Goal: Information Seeking & Learning: Learn about a topic

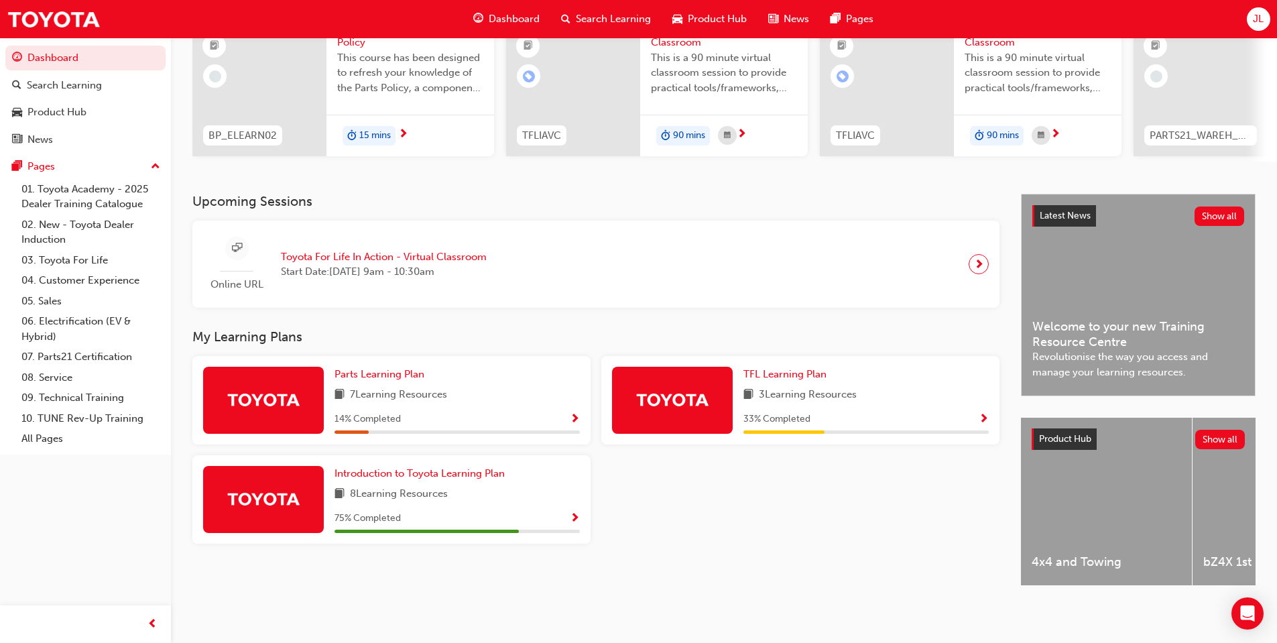
scroll to position [158, 0]
click at [578, 518] on span "Show Progress" at bounding box center [575, 519] width 10 height 12
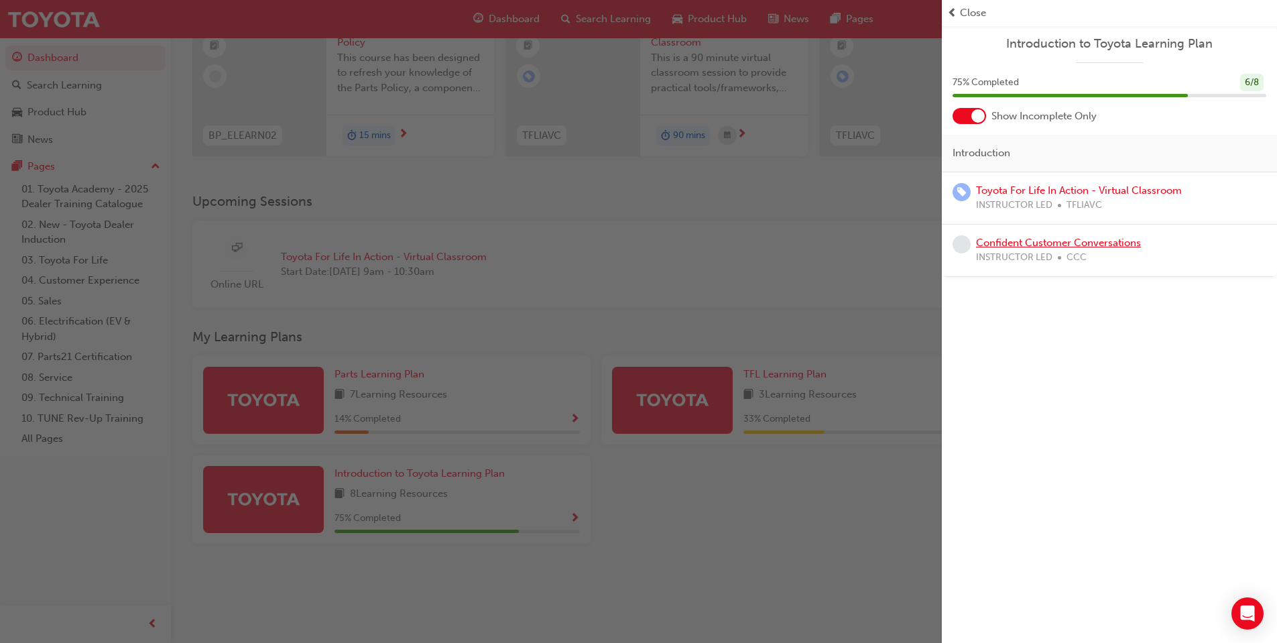
click at [1089, 242] on link "Confident Customer Conversations" at bounding box center [1058, 243] width 165 height 12
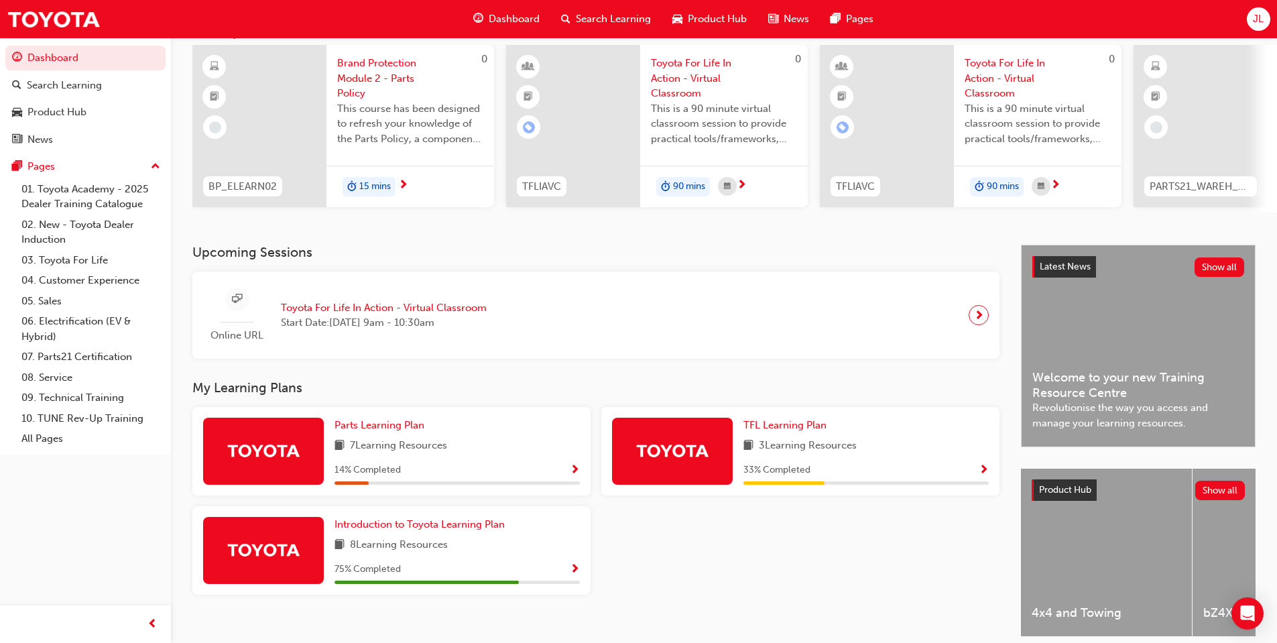
scroll to position [134, 0]
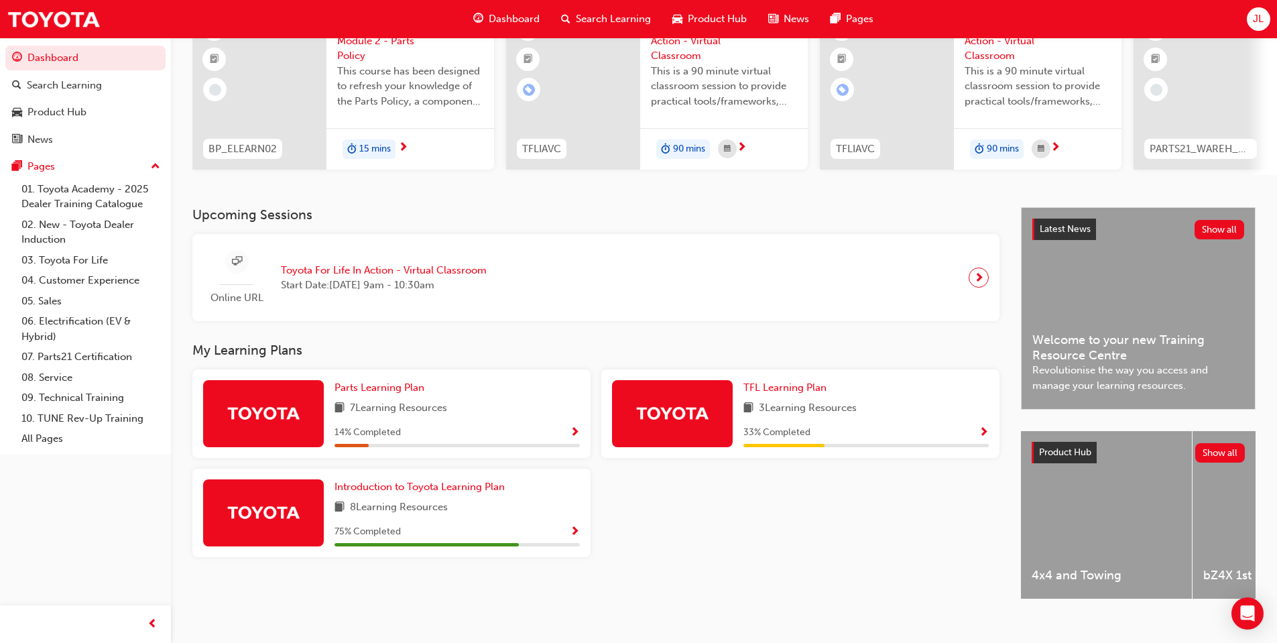
click at [986, 438] on span "Show Progress" at bounding box center [983, 433] width 10 height 12
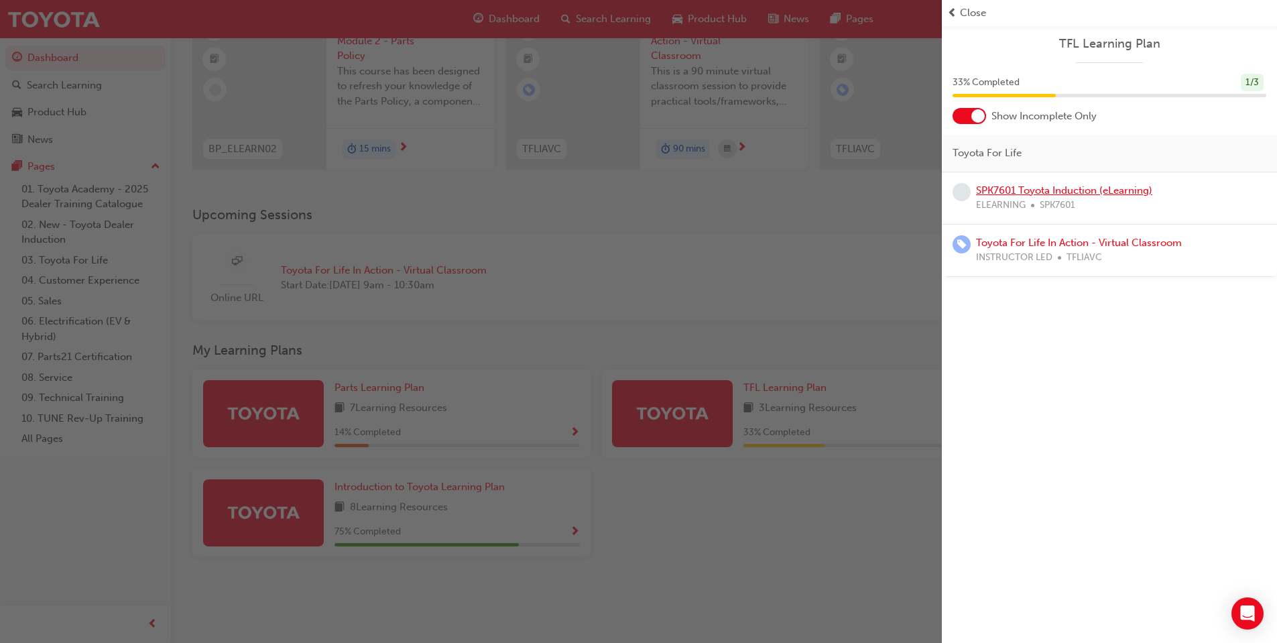
click at [1057, 192] on link "SPK7601 Toyota Induction (eLearning)" at bounding box center [1064, 190] width 176 height 12
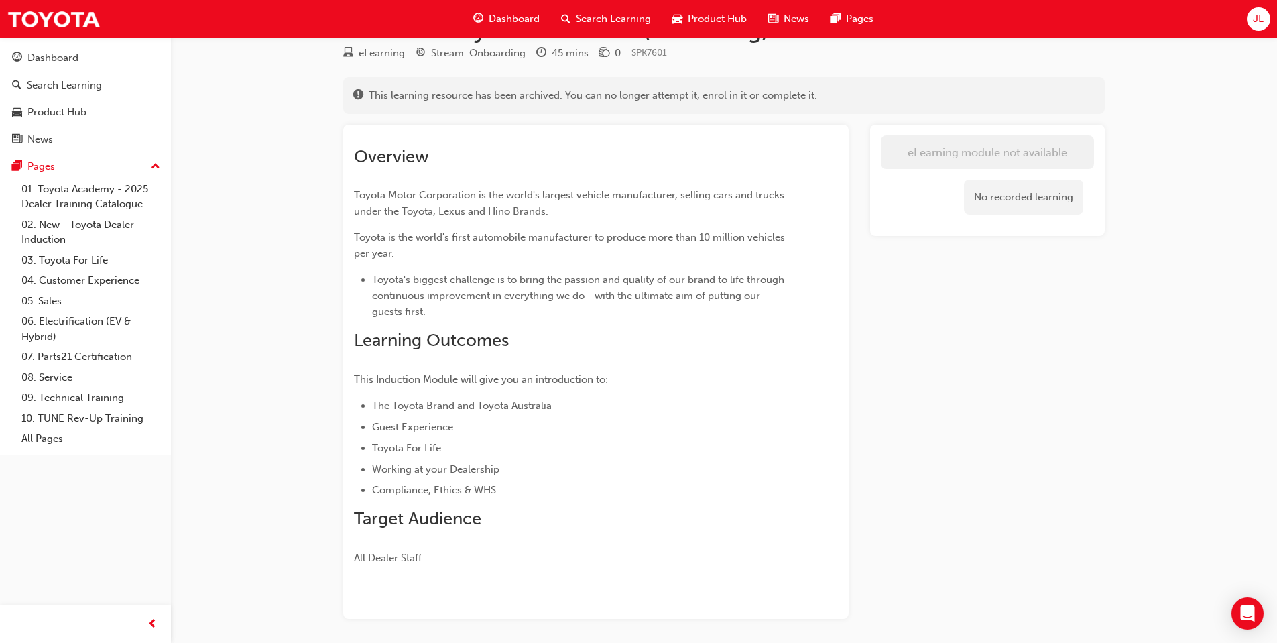
scroll to position [67, 0]
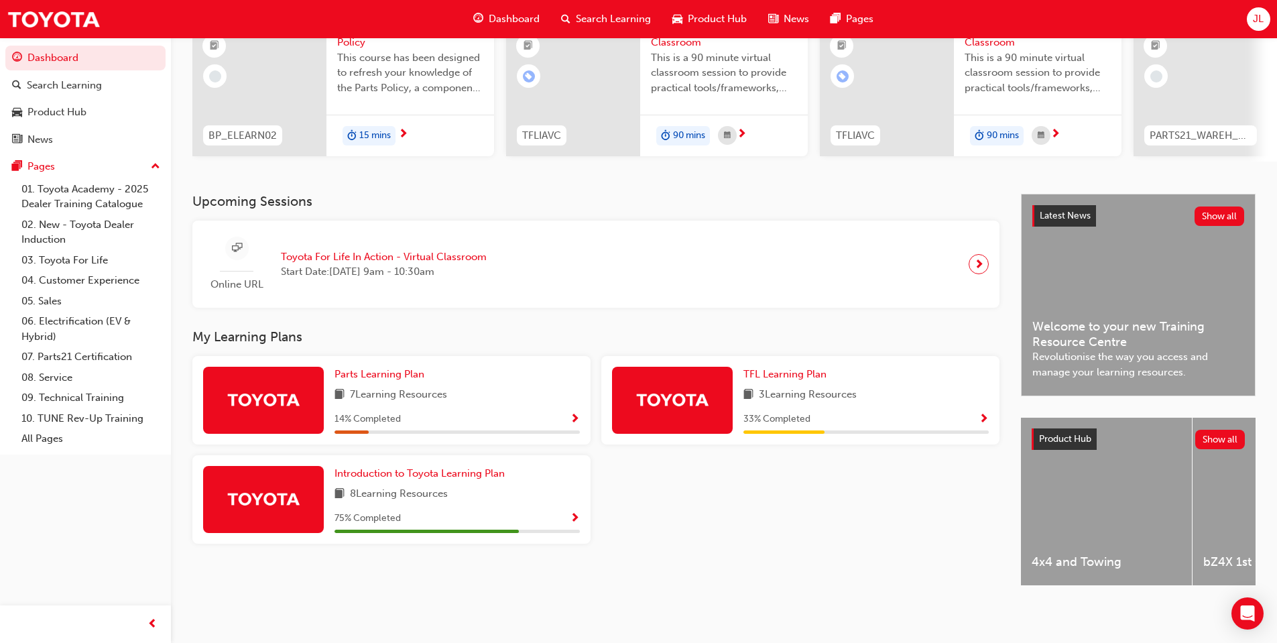
scroll to position [158, 0]
click at [572, 418] on span "Show Progress" at bounding box center [575, 420] width 10 height 12
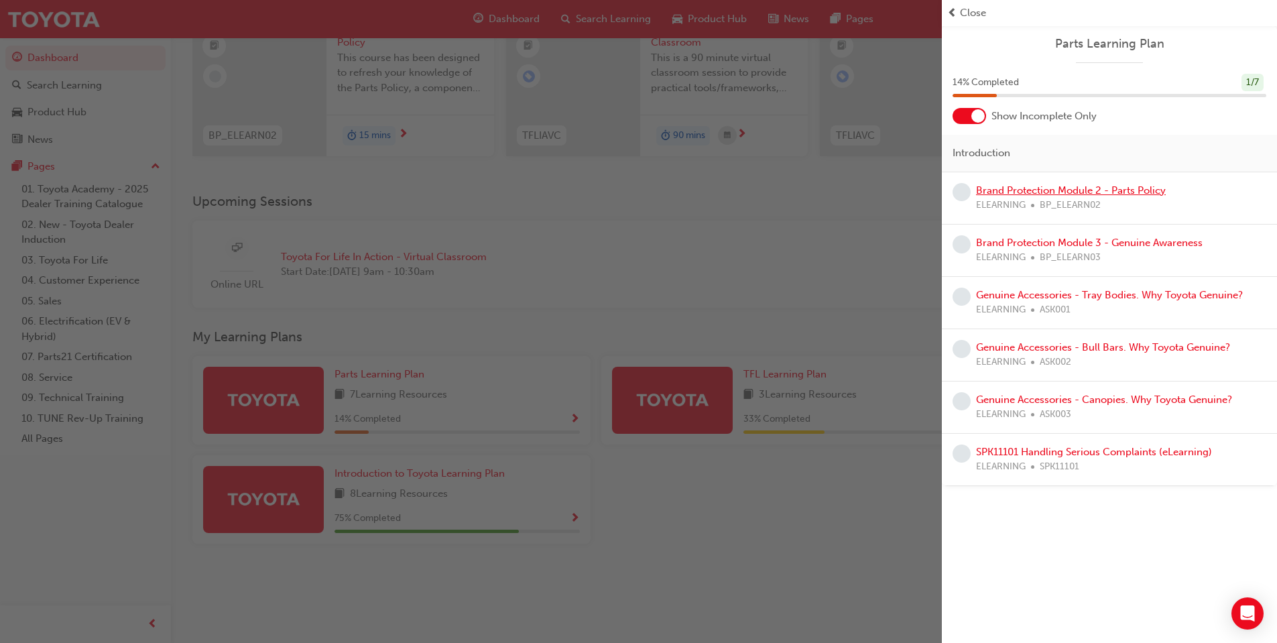
click at [1101, 186] on link "Brand Protection Module 2 - Parts Policy" at bounding box center [1071, 190] width 190 height 12
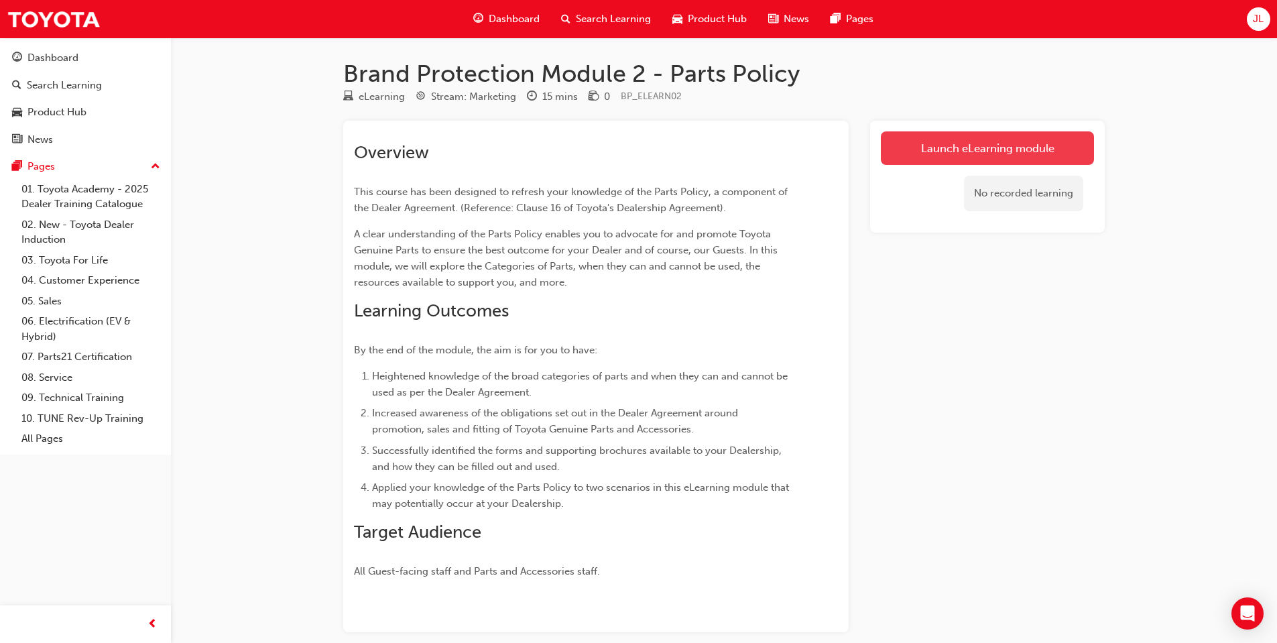
click at [993, 145] on link "Launch eLearning module" at bounding box center [987, 148] width 213 height 34
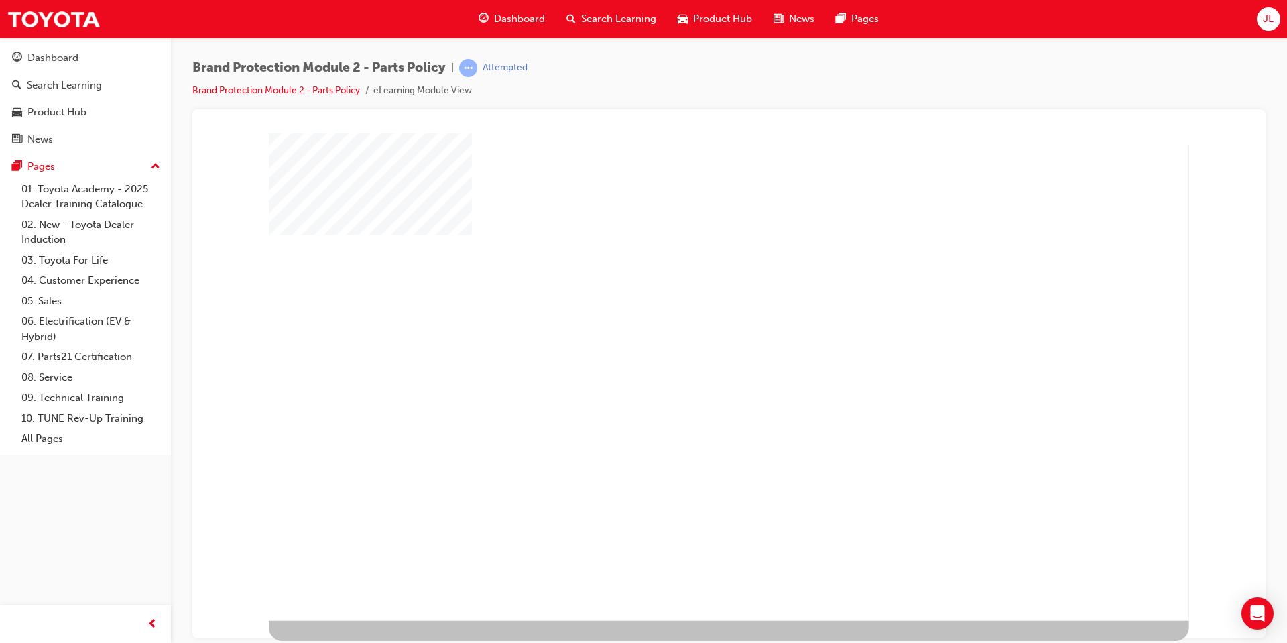
click at [690, 337] on div "play" at bounding box center [690, 337] width 0 height 0
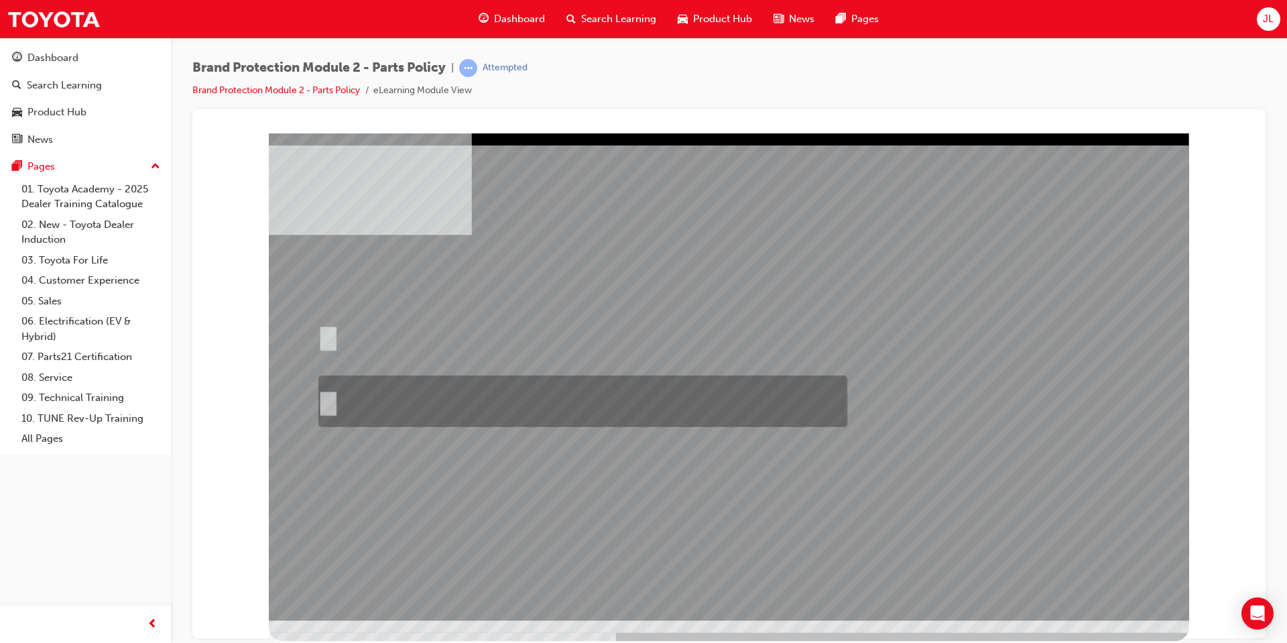
radio input "false"
radio input "true"
